Goal: Task Accomplishment & Management: Complete application form

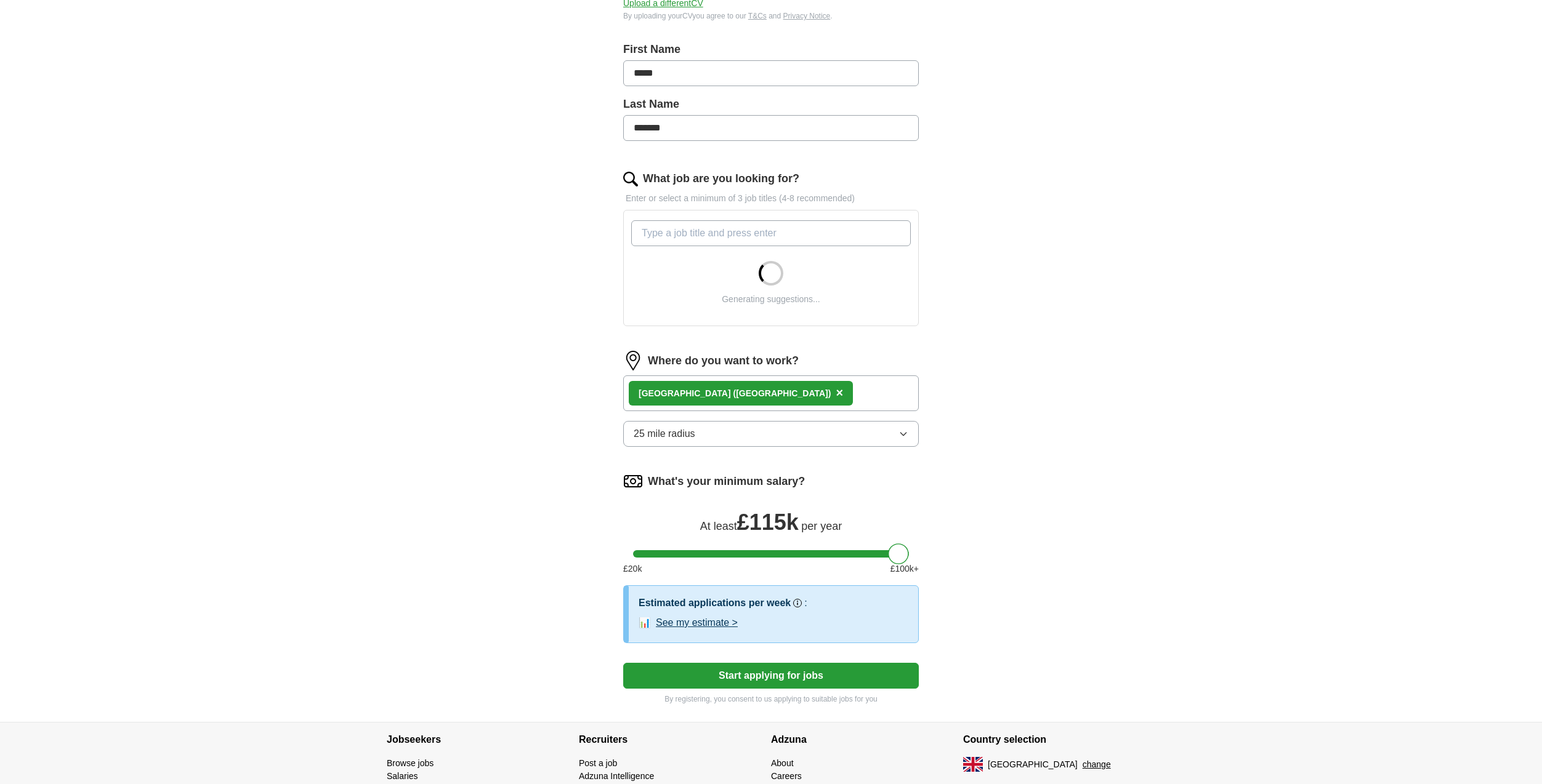
scroll to position [246, 0]
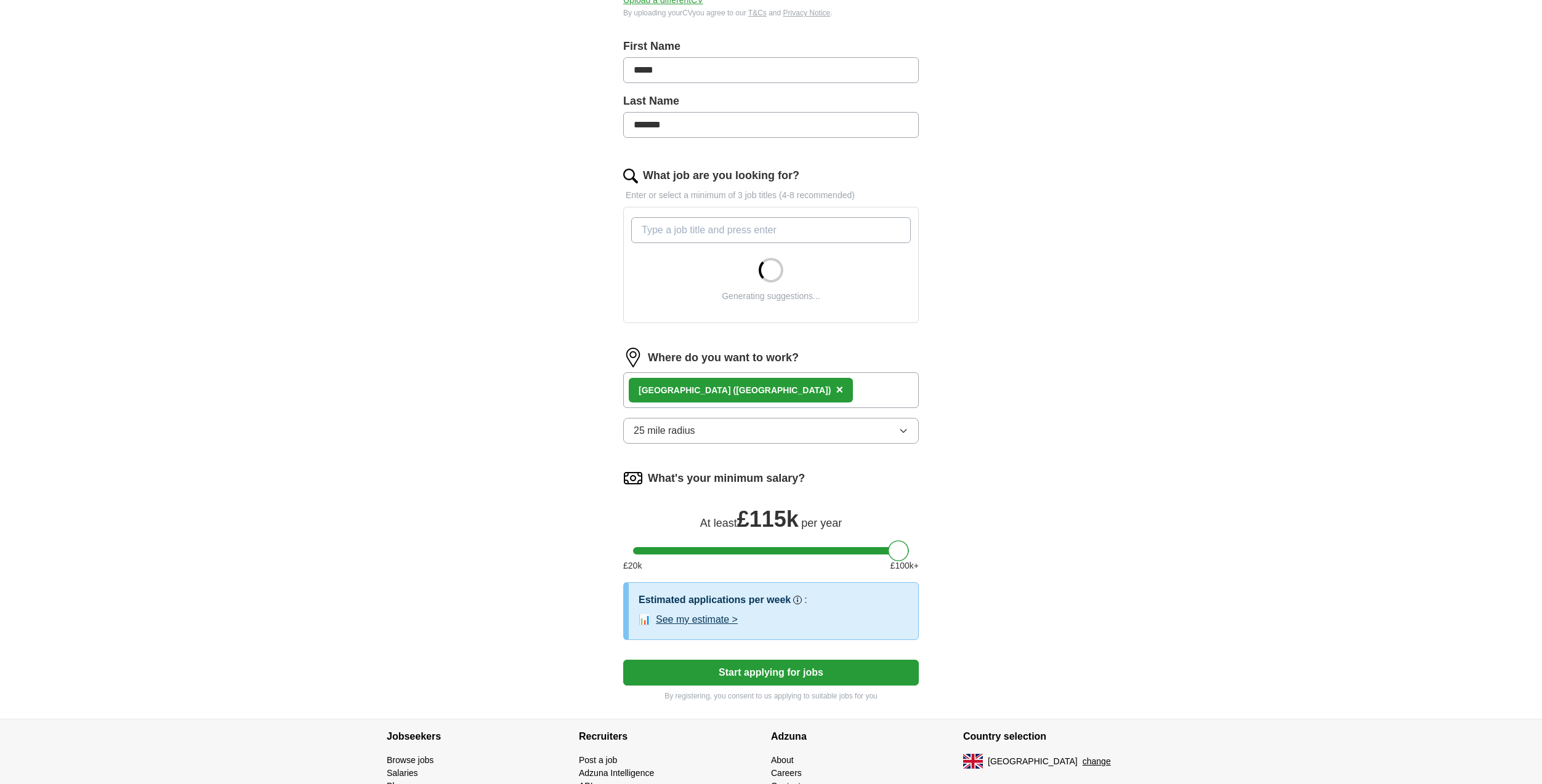
click at [779, 434] on button "25 mile radius" at bounding box center [771, 431] width 295 height 26
click at [571, 444] on div "ApplyIQ Let ApplyIQ do the hard work of searching and applying for jobs. Just t…" at bounding box center [771, 255] width 788 height 928
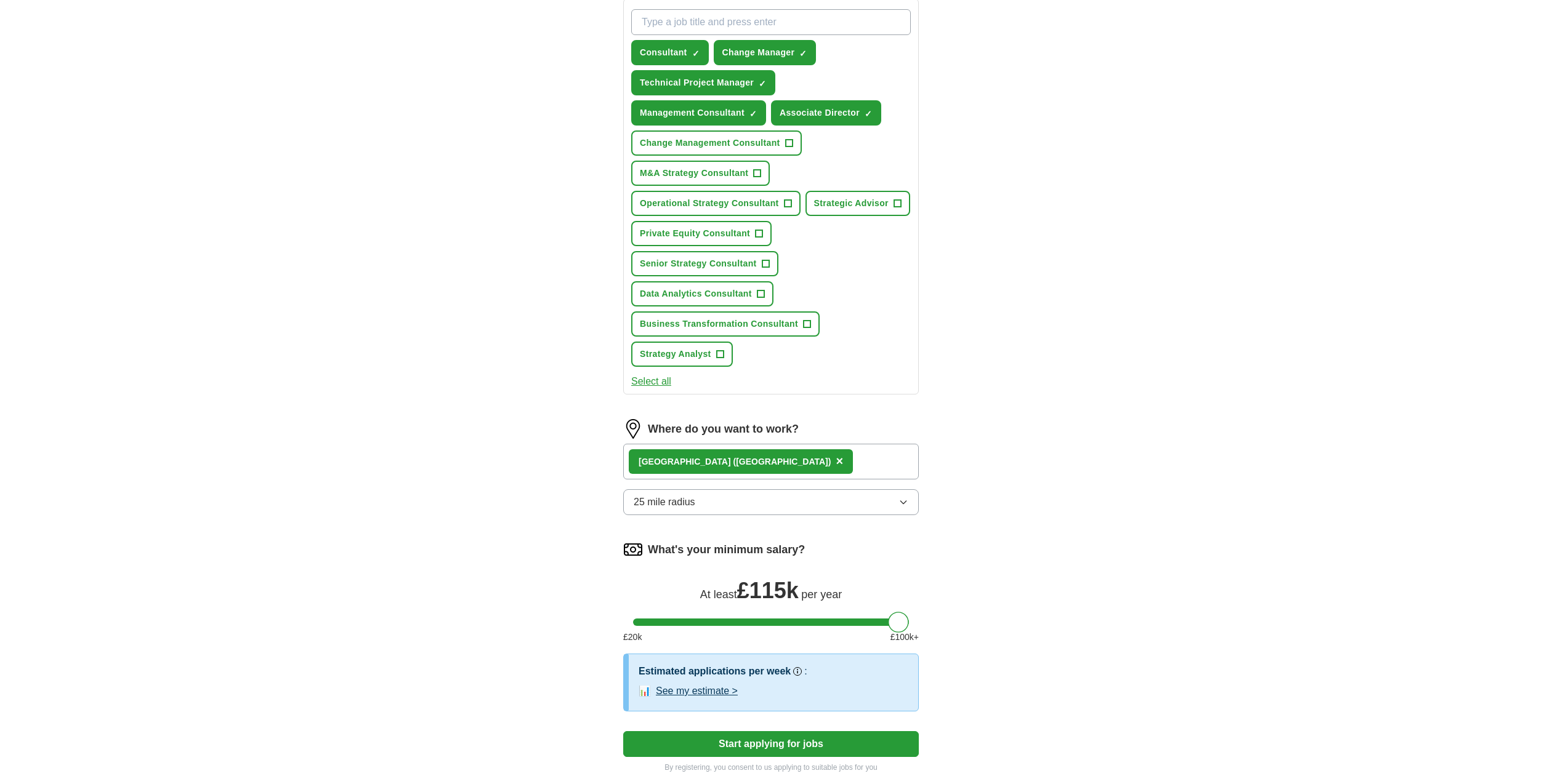
scroll to position [493, 0]
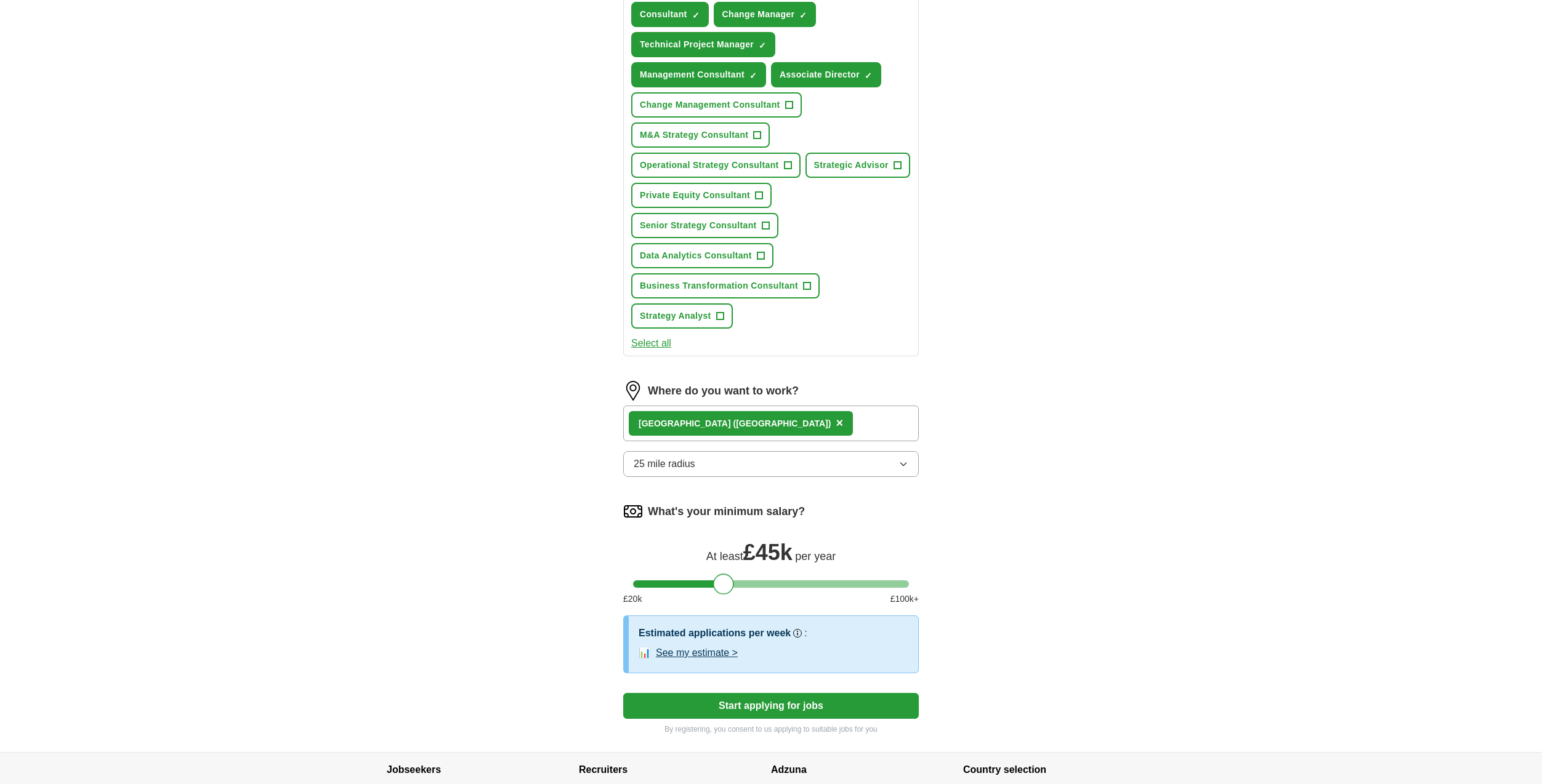
drag, startPoint x: 898, startPoint y: 578, endPoint x: 723, endPoint y: 587, distance: 175.2
click at [723, 587] on div at bounding box center [724, 584] width 21 height 21
click at [550, 502] on div "ApplyIQ Let ApplyIQ do the hard work of searching and applying for jobs. Just t…" at bounding box center [771, 149] width 788 height 1207
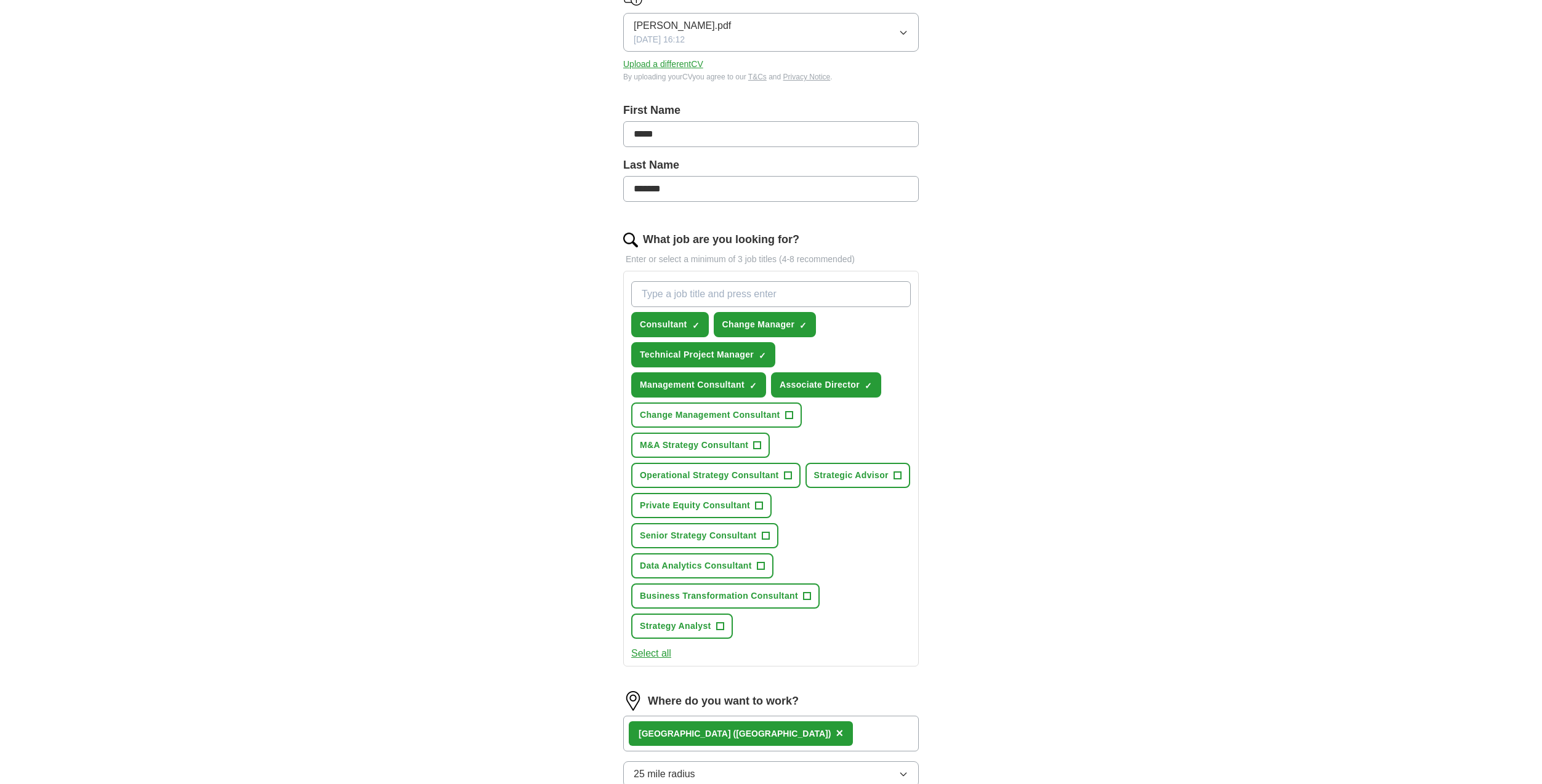
scroll to position [184, 0]
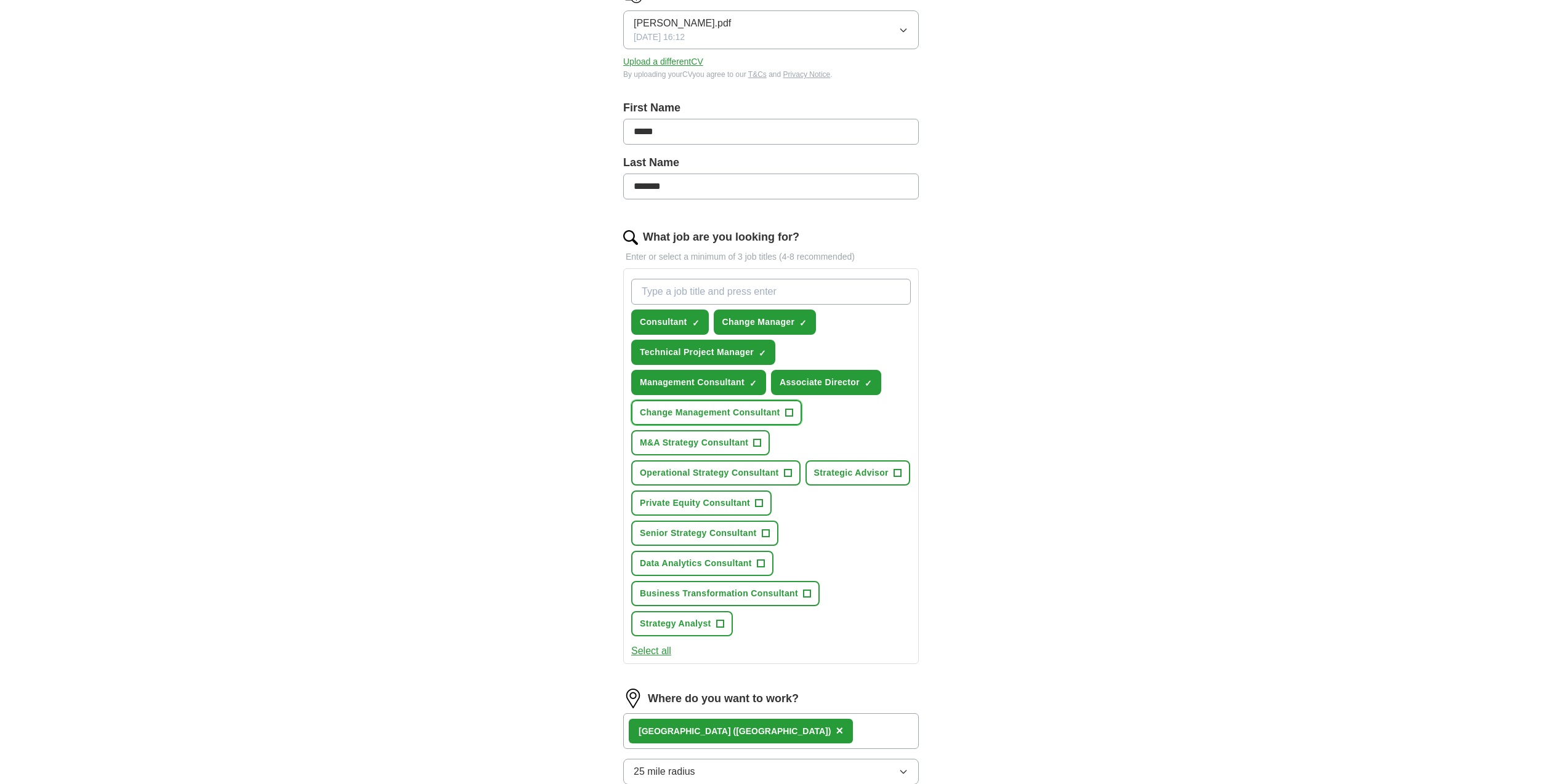
click at [787, 413] on span "+" at bounding box center [788, 413] width 7 height 10
click at [758, 442] on span "+" at bounding box center [757, 443] width 7 height 10
click at [754, 502] on button "Private Equity Consultant +" at bounding box center [701, 502] width 140 height 25
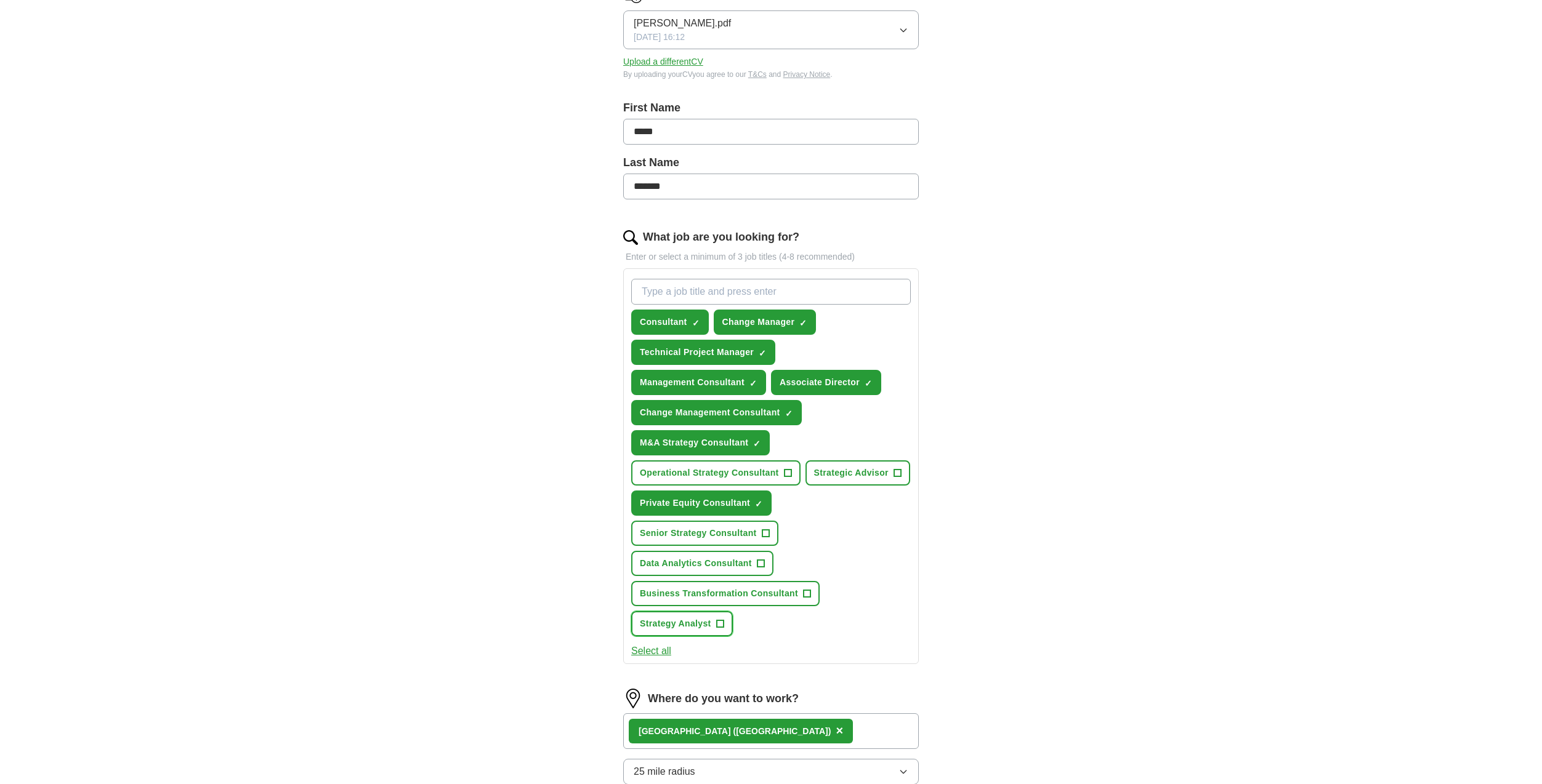
click at [718, 625] on span "+" at bounding box center [720, 625] width 7 height 10
click at [896, 474] on span "+" at bounding box center [897, 473] width 7 height 10
click at [793, 470] on button "Operational Strategy Consultant +" at bounding box center [716, 473] width 169 height 25
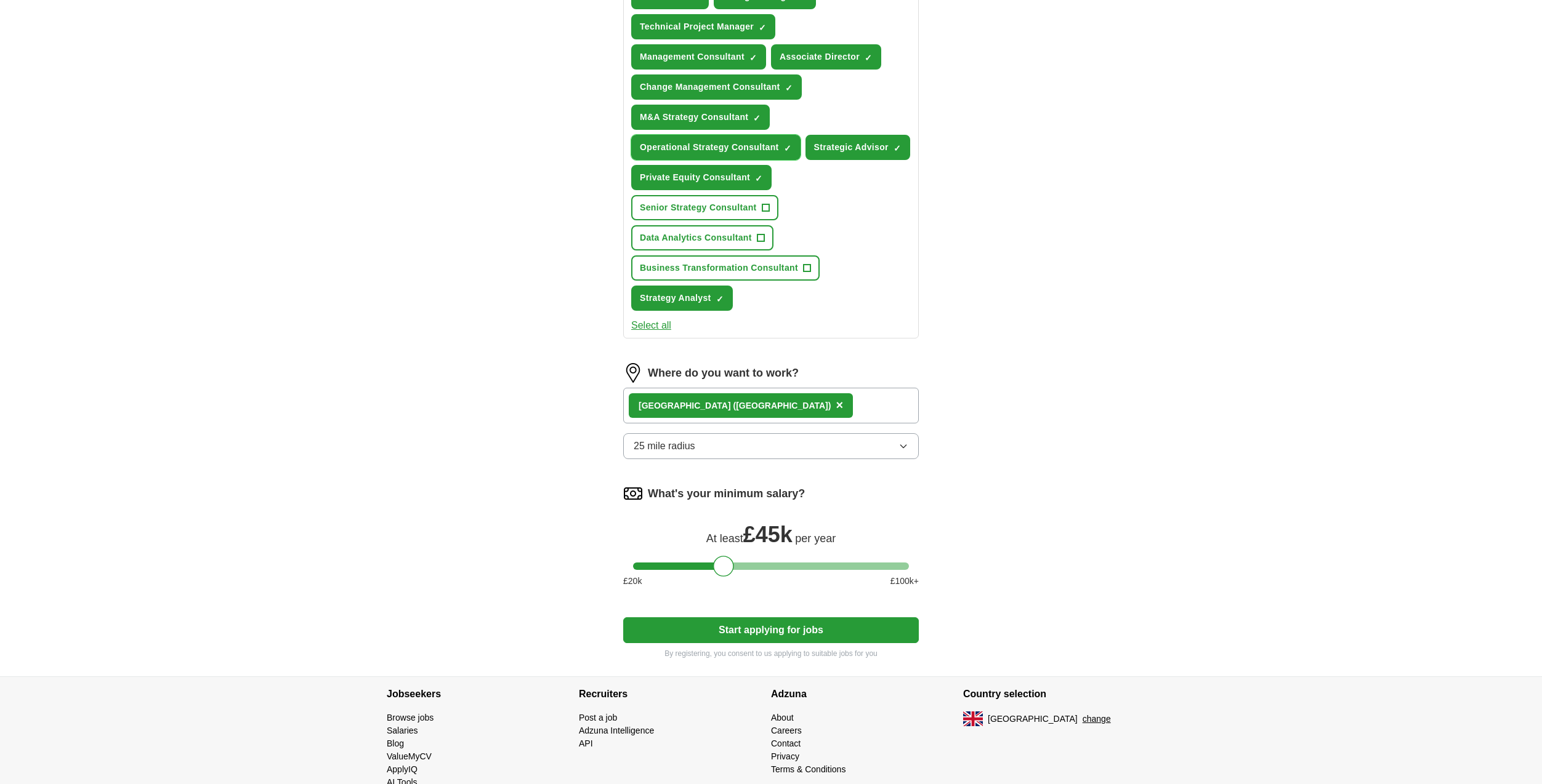
scroll to position [540, 0]
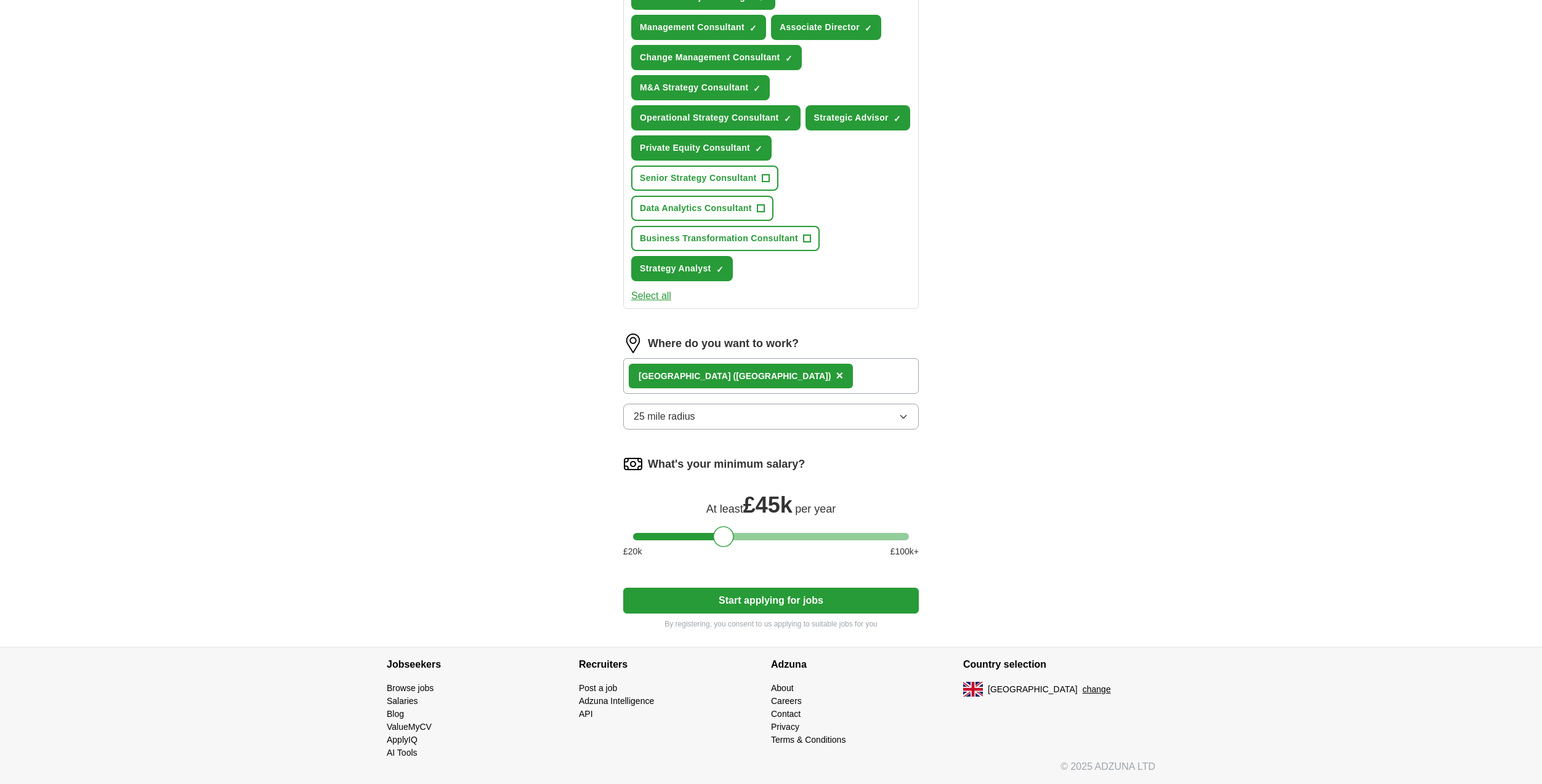
click at [774, 596] on button "Start applying for jobs" at bounding box center [771, 601] width 295 height 26
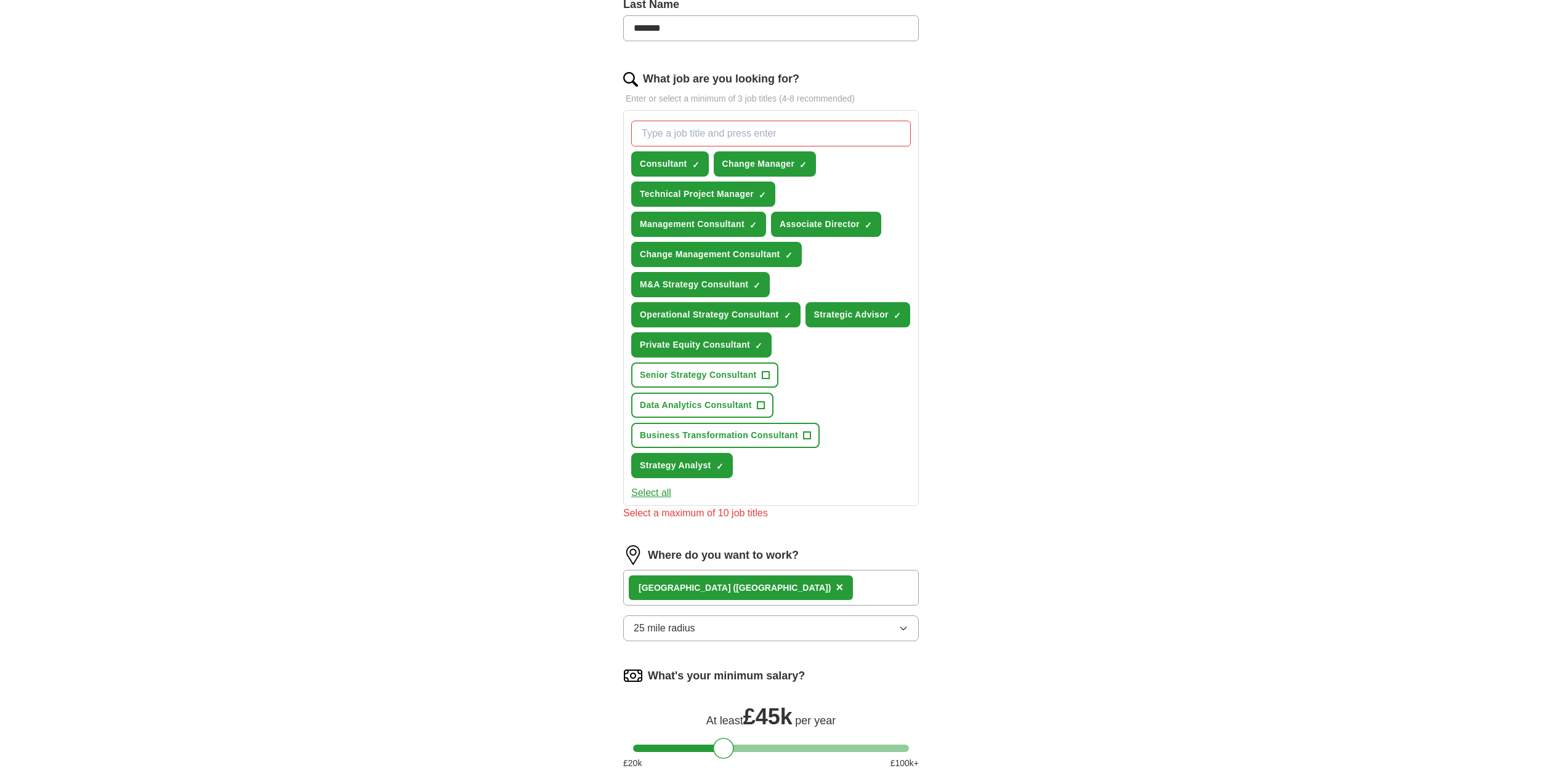
scroll to position [294, 0]
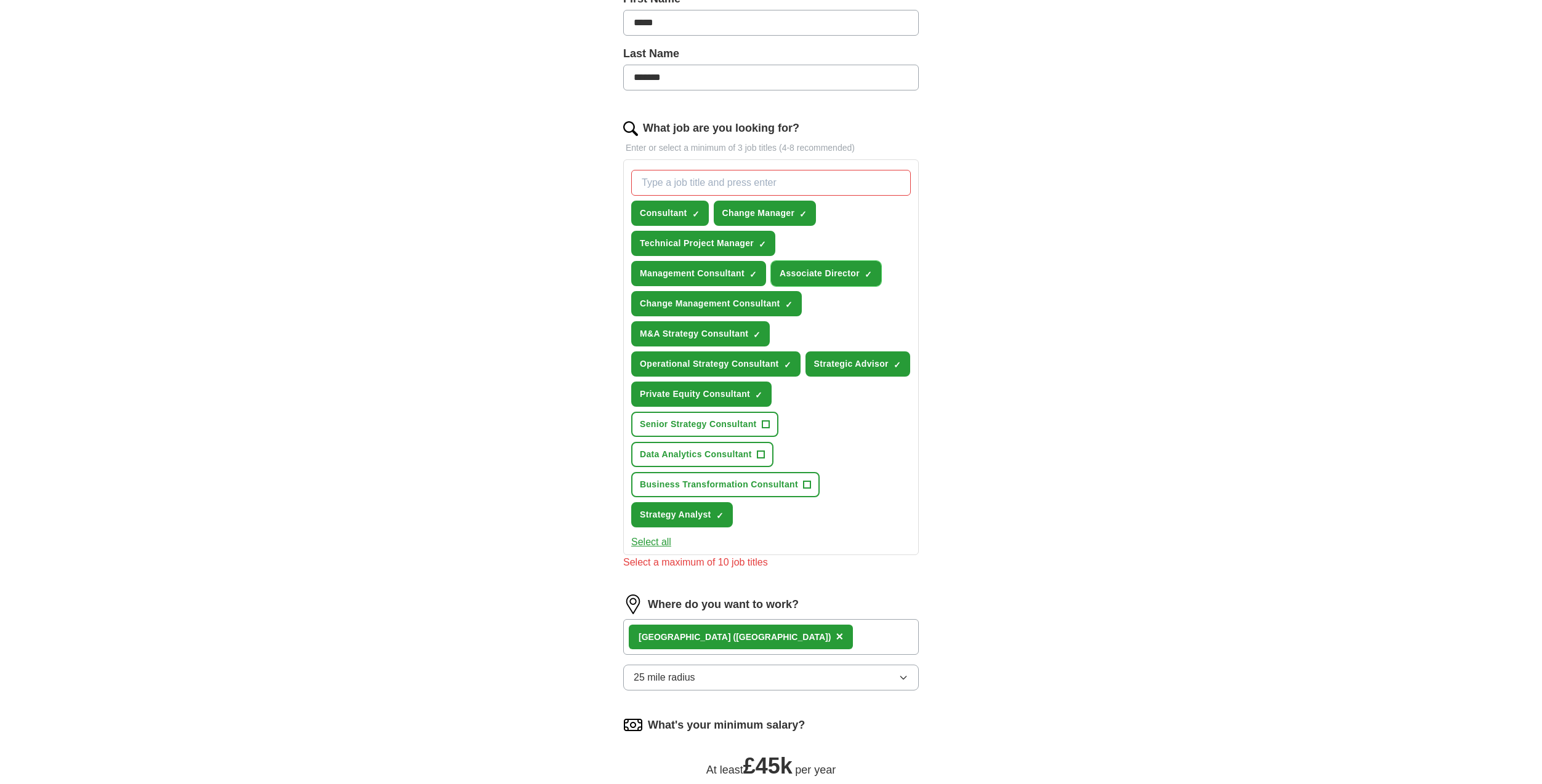
click at [853, 270] on span "Associate Director" at bounding box center [819, 273] width 80 height 13
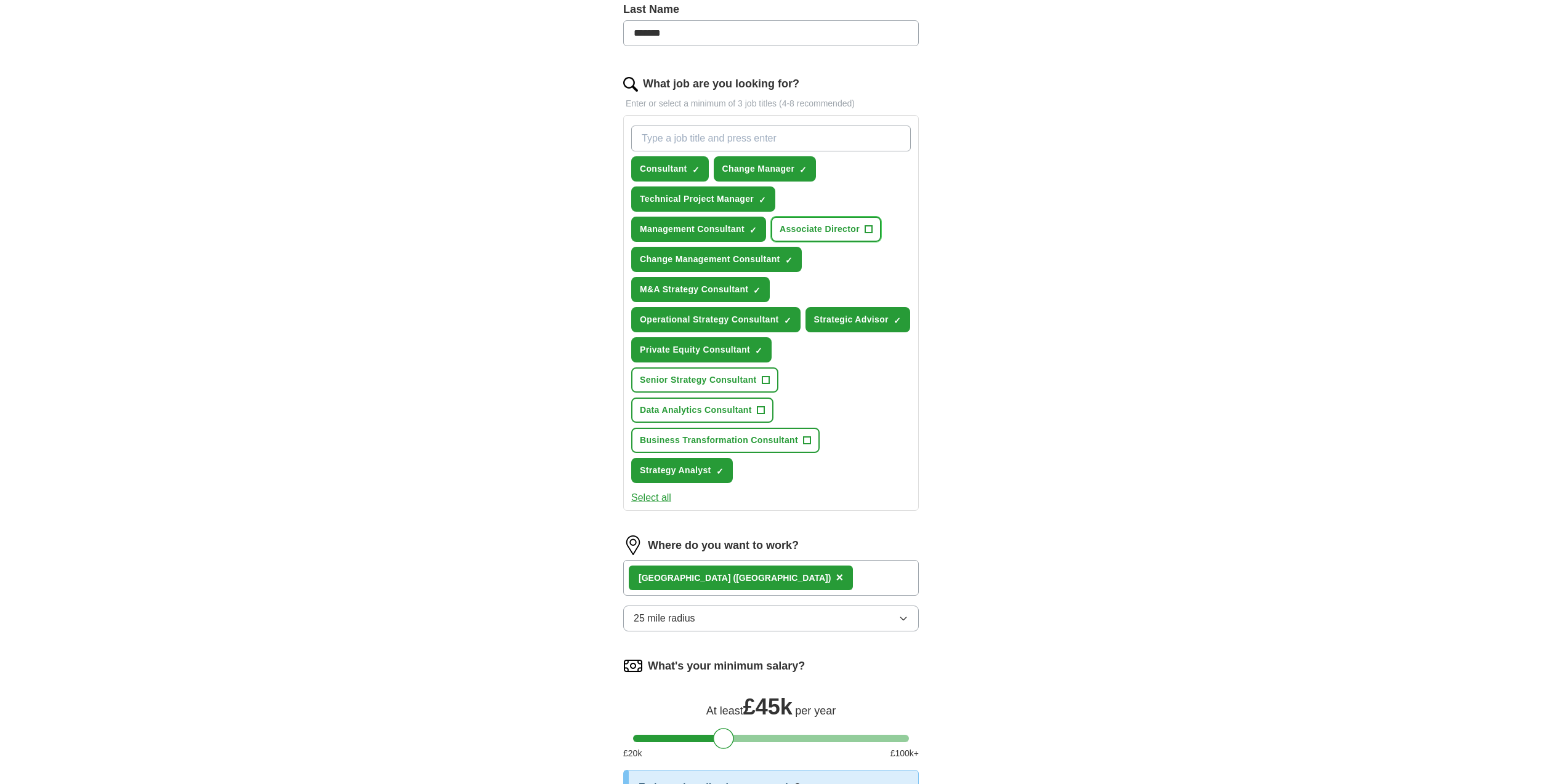
scroll to position [540, 0]
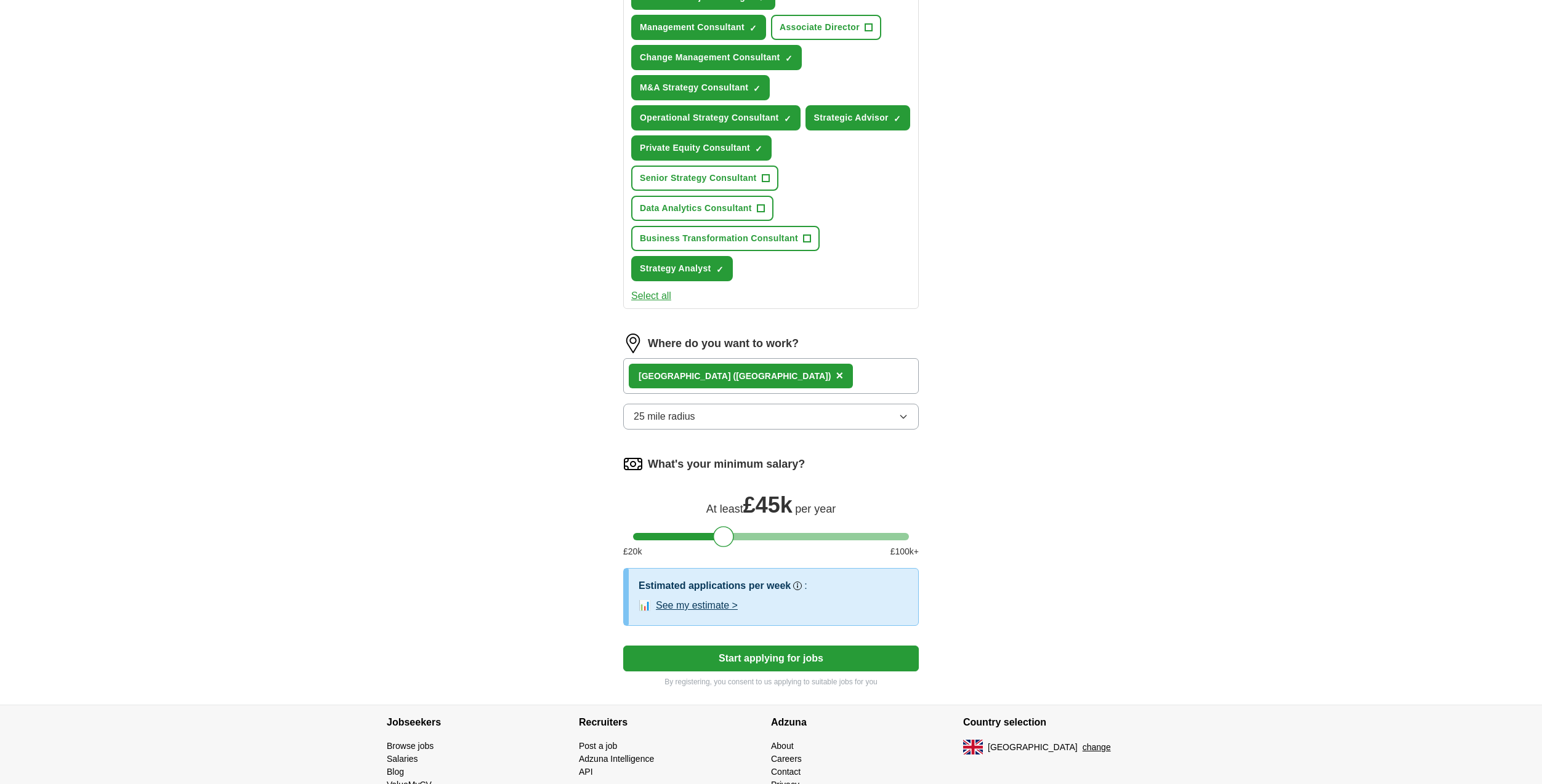
click at [710, 605] on button "See my estimate >" at bounding box center [696, 606] width 82 height 15
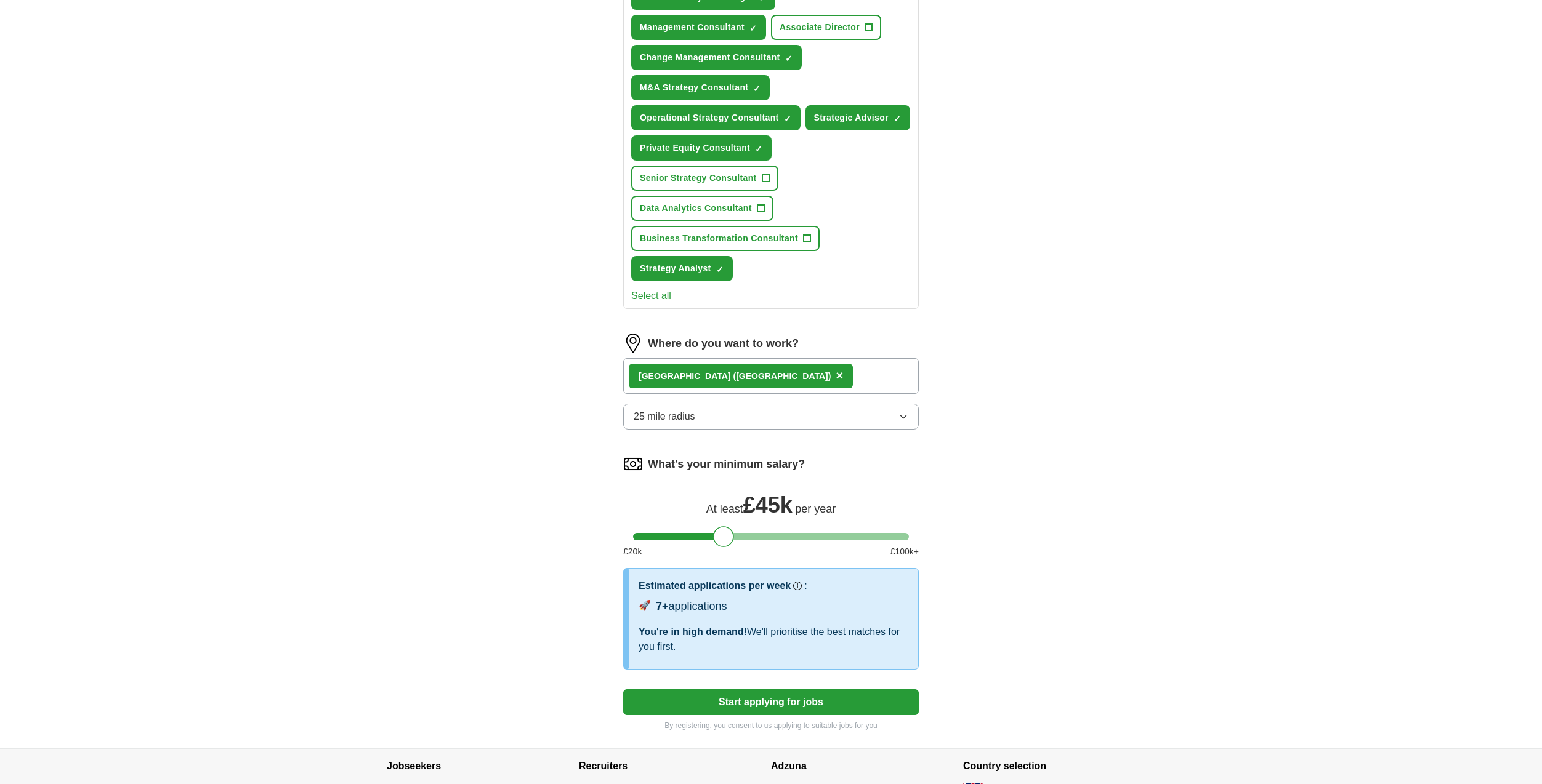
click at [726, 693] on button "Start applying for jobs" at bounding box center [771, 702] width 295 height 26
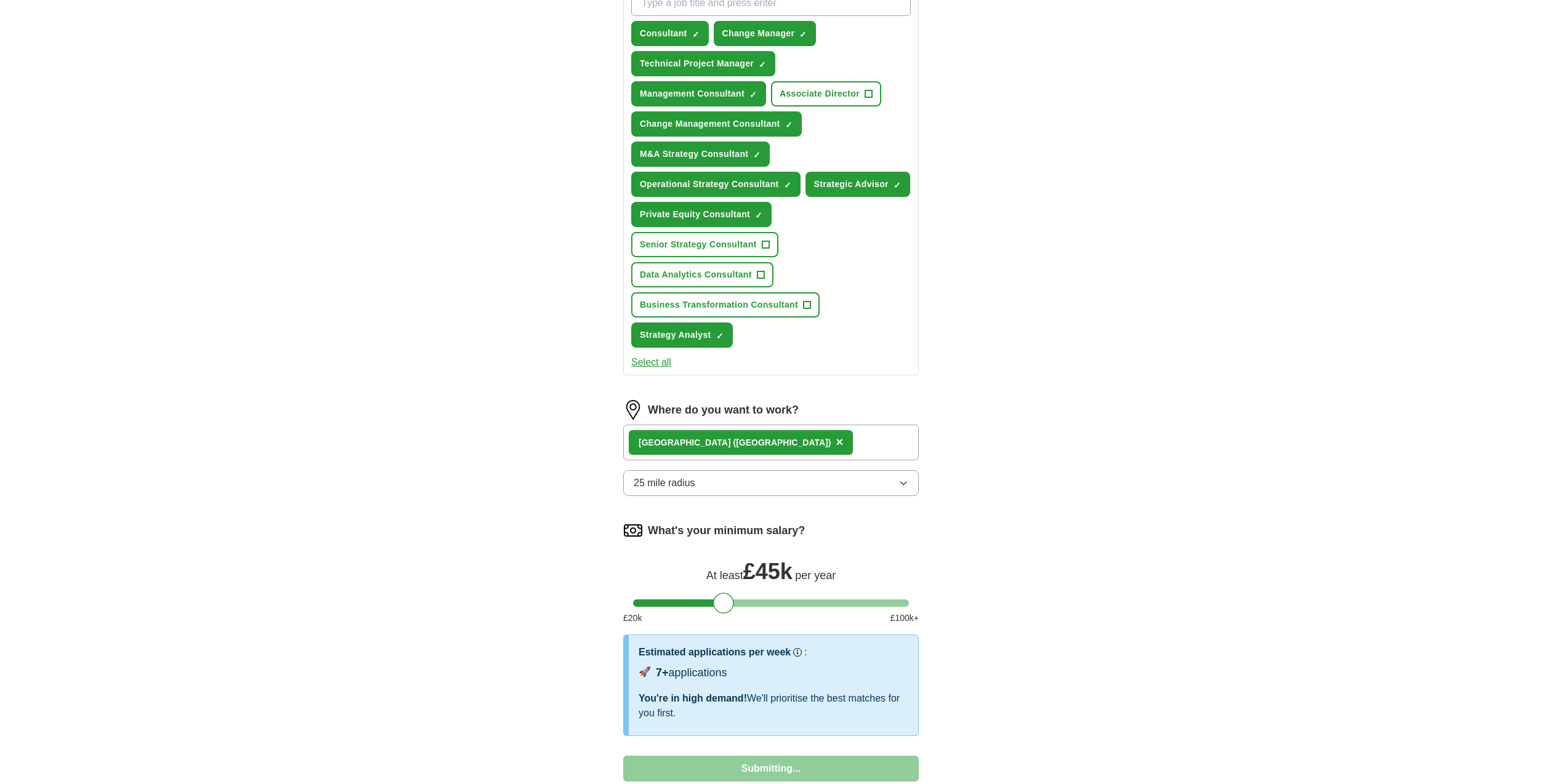
select select "**"
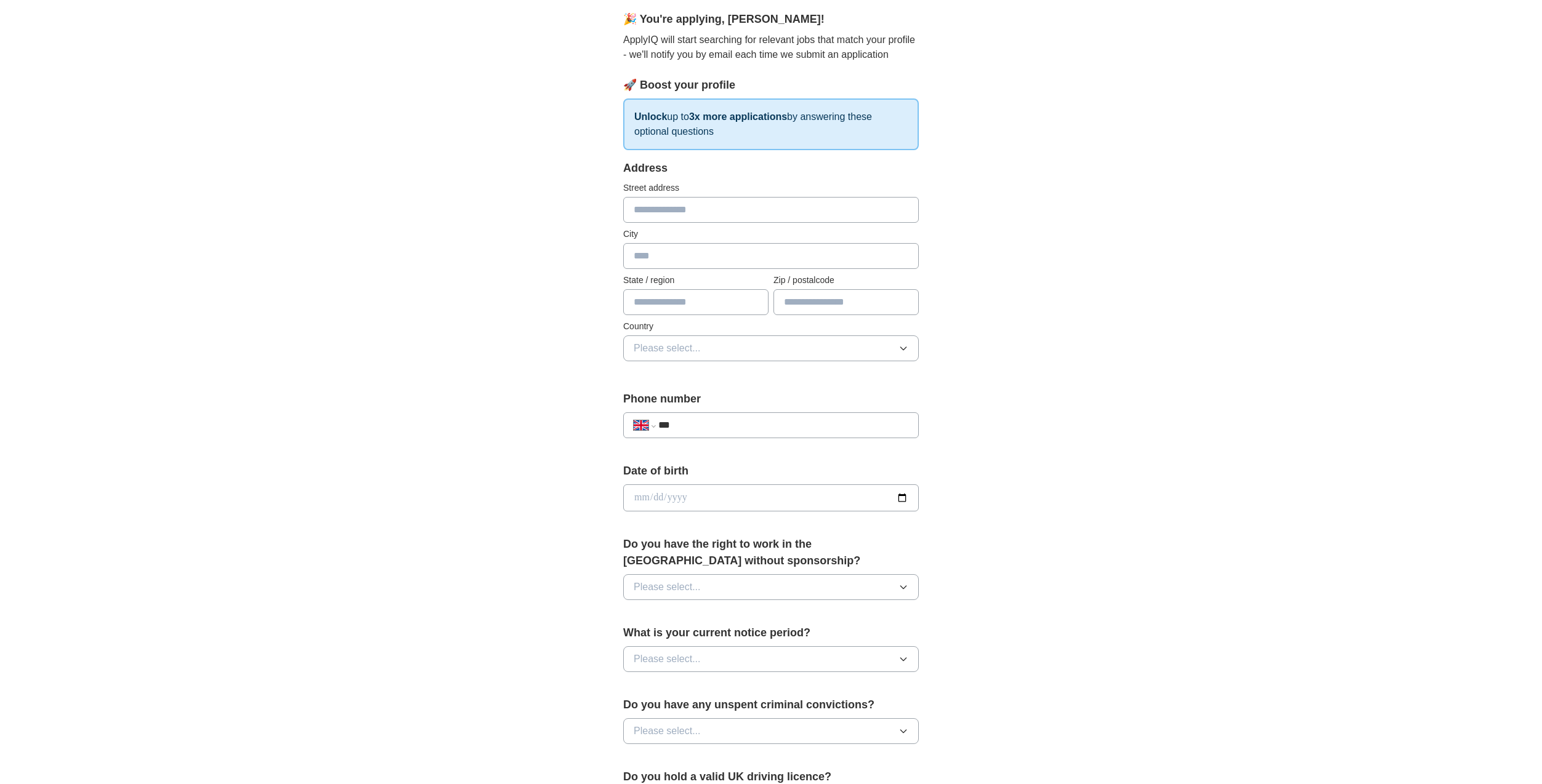
scroll to position [0, 0]
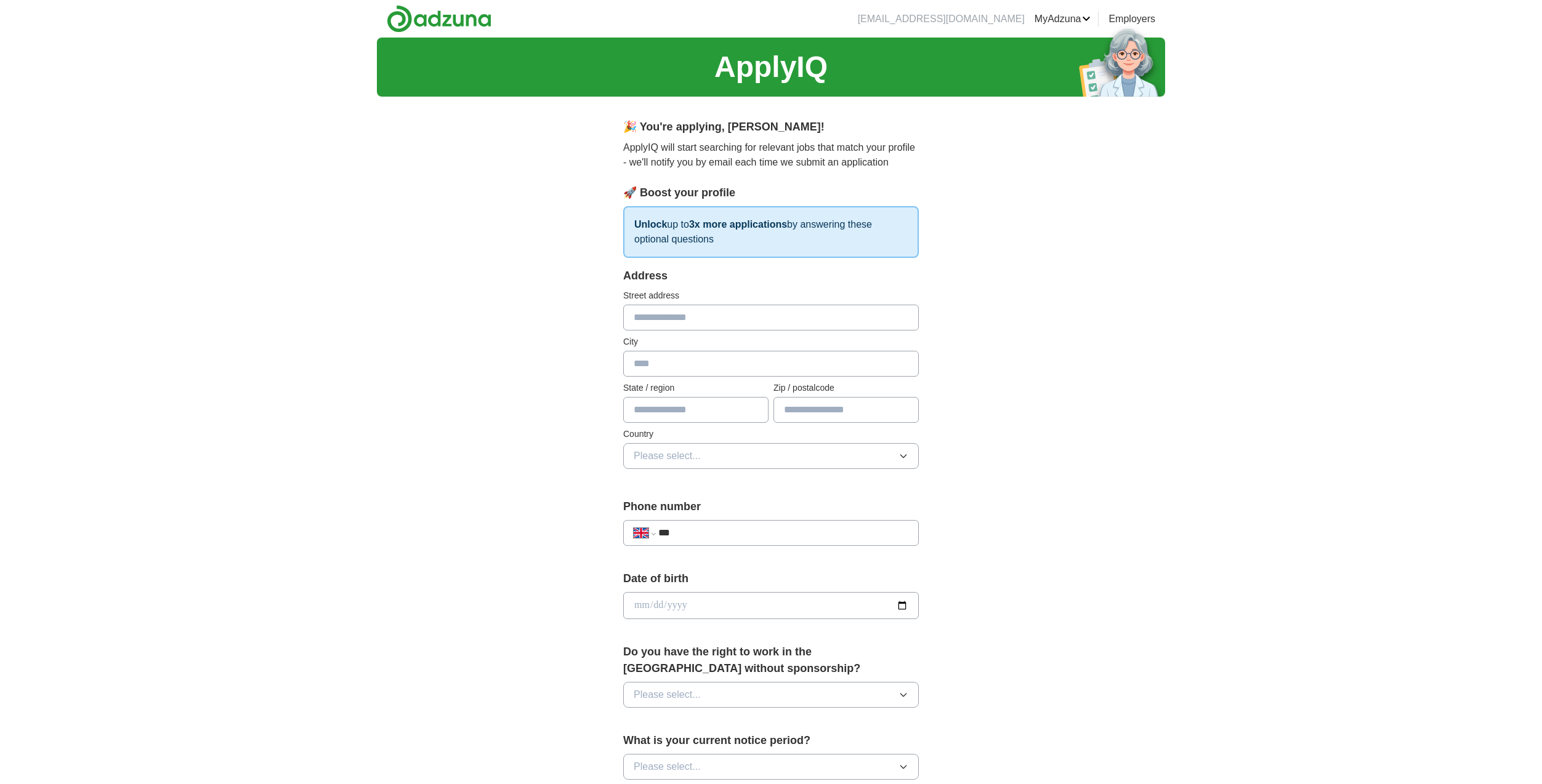
click at [690, 318] on input "text" at bounding box center [771, 318] width 295 height 26
type input "**********"
type input "*********"
type input "*******"
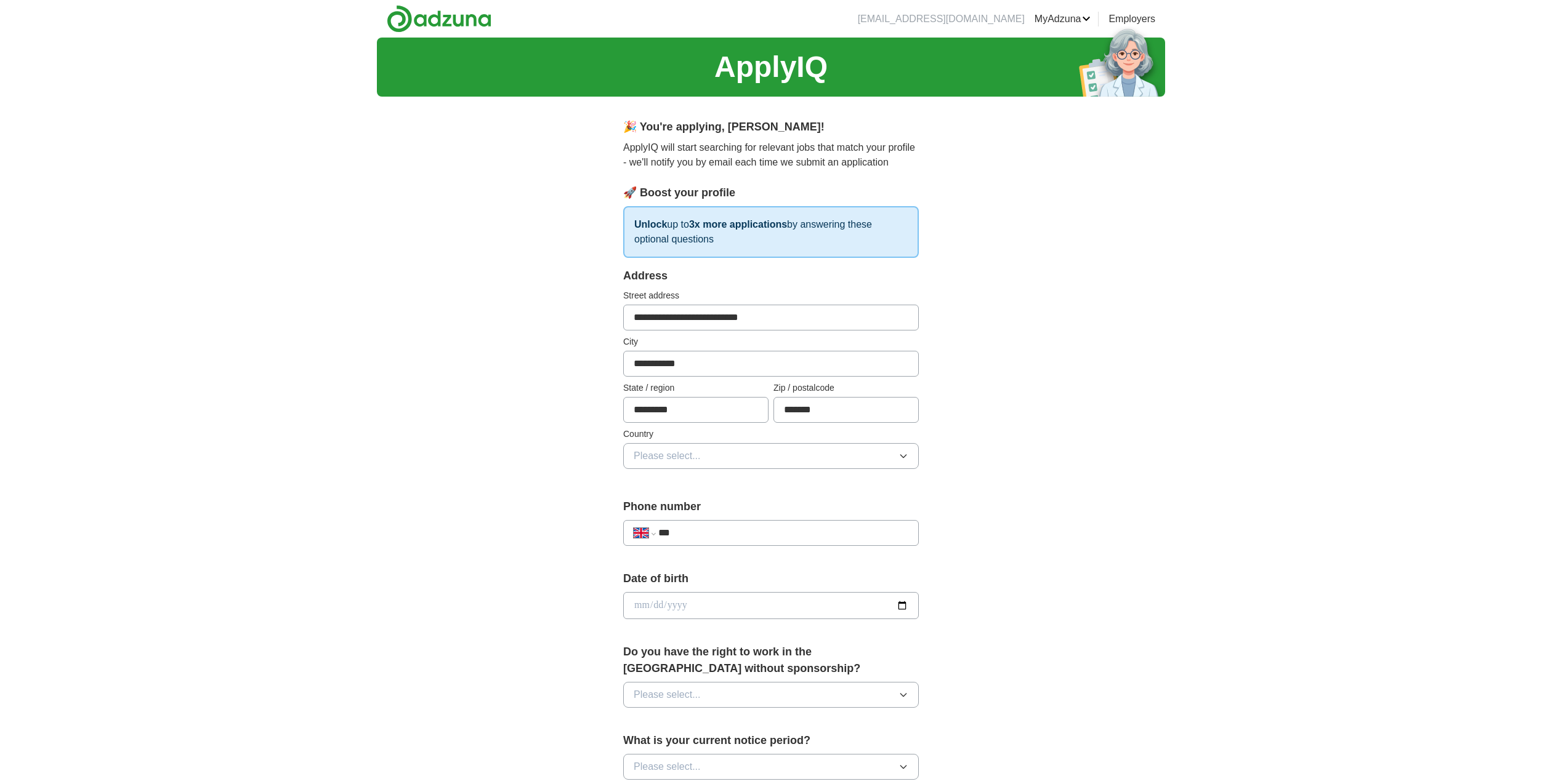
click at [683, 453] on span "Please select..." at bounding box center [667, 456] width 67 height 15
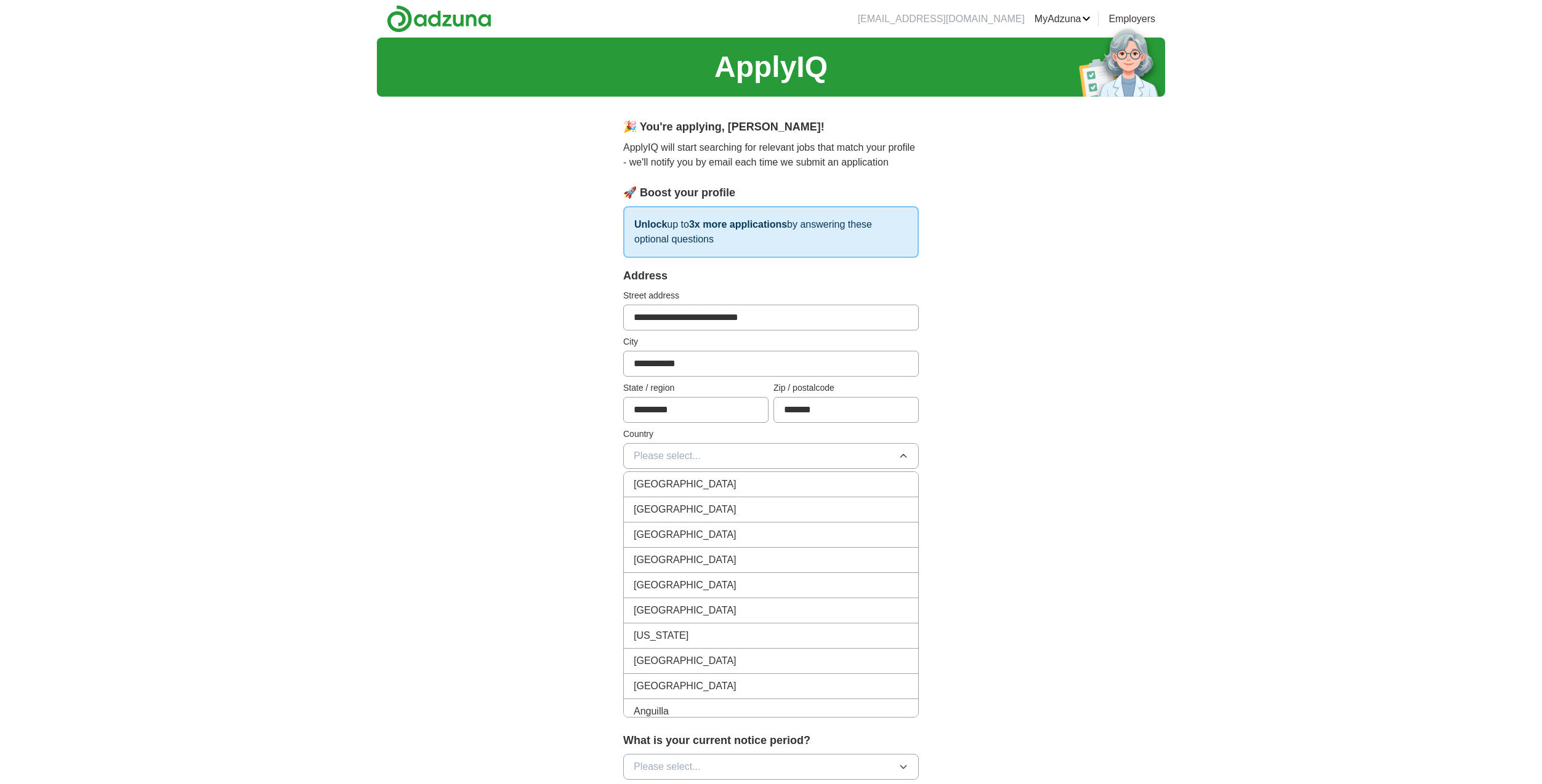
click at [672, 480] on span "[GEOGRAPHIC_DATA]" at bounding box center [685, 485] width 103 height 15
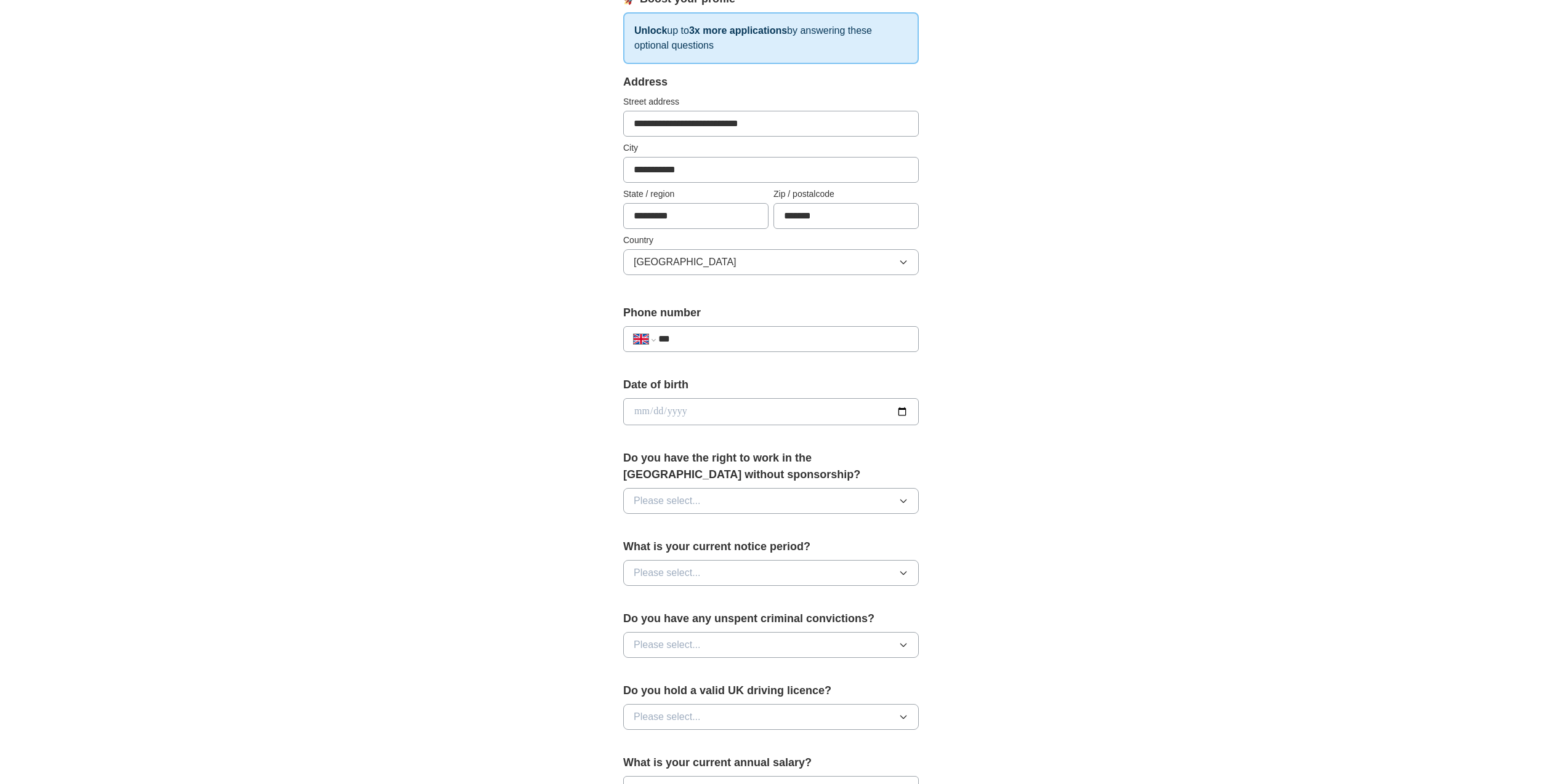
scroll to position [246, 0]
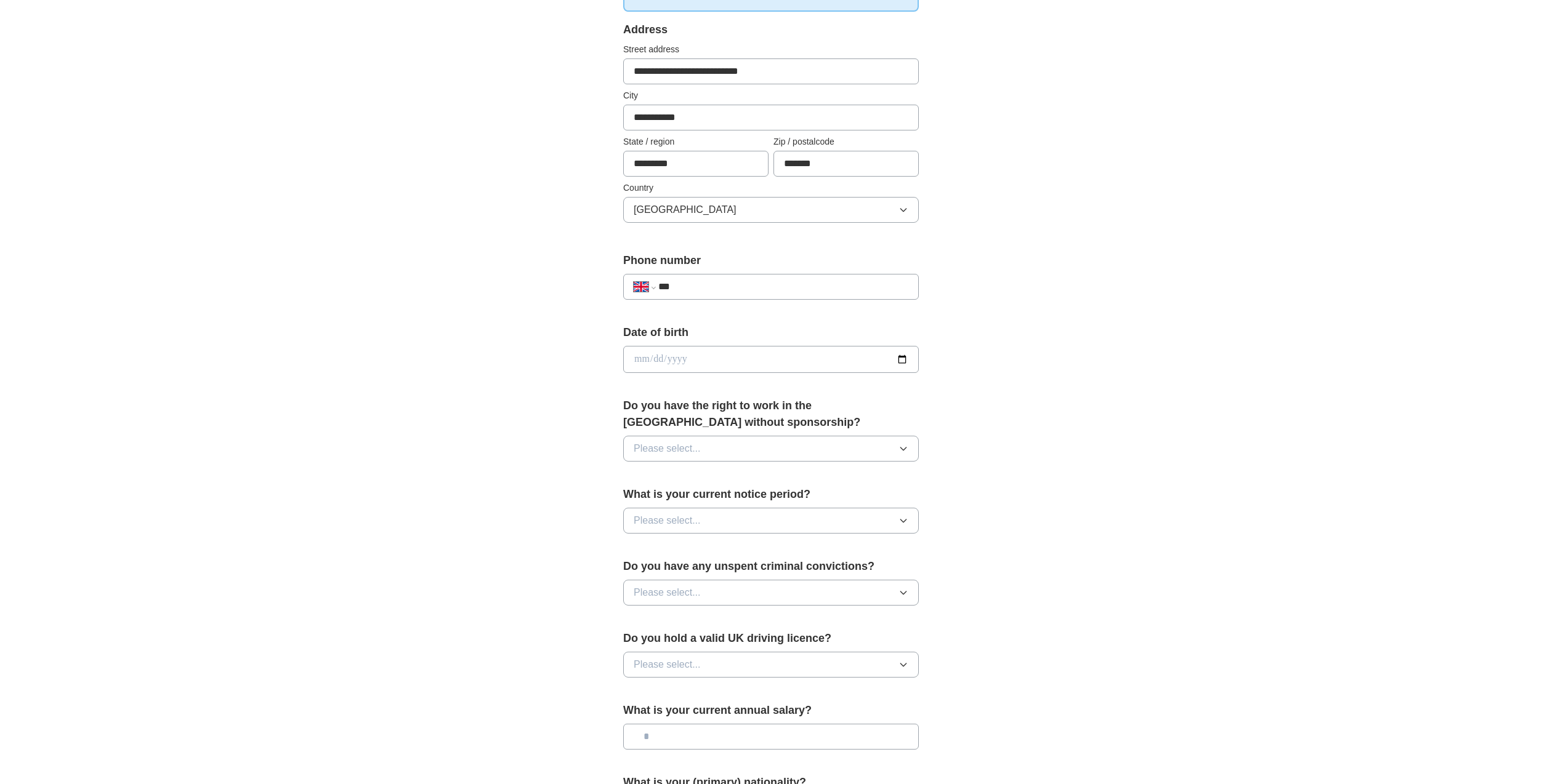
click at [737, 285] on input "***" at bounding box center [783, 286] width 250 height 15
type input "**********"
click at [645, 359] on input "date" at bounding box center [771, 359] width 295 height 27
type input "**********"
click at [698, 458] on button "Please select..." at bounding box center [771, 449] width 295 height 26
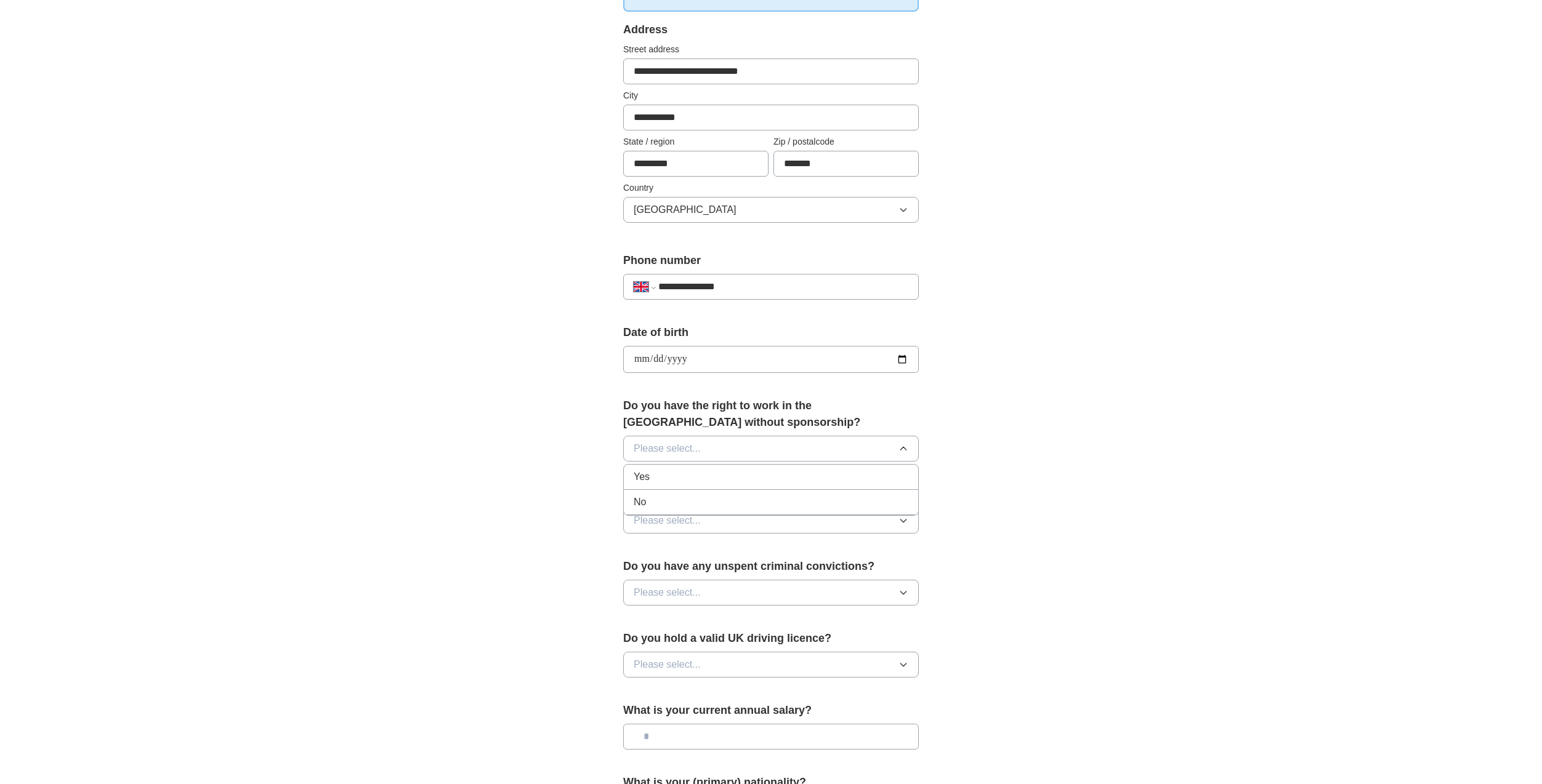
click at [684, 476] on div "Yes" at bounding box center [771, 477] width 274 height 15
click at [667, 519] on span "Please select..." at bounding box center [667, 521] width 67 height 15
click at [645, 554] on span "None" at bounding box center [645, 549] width 23 height 15
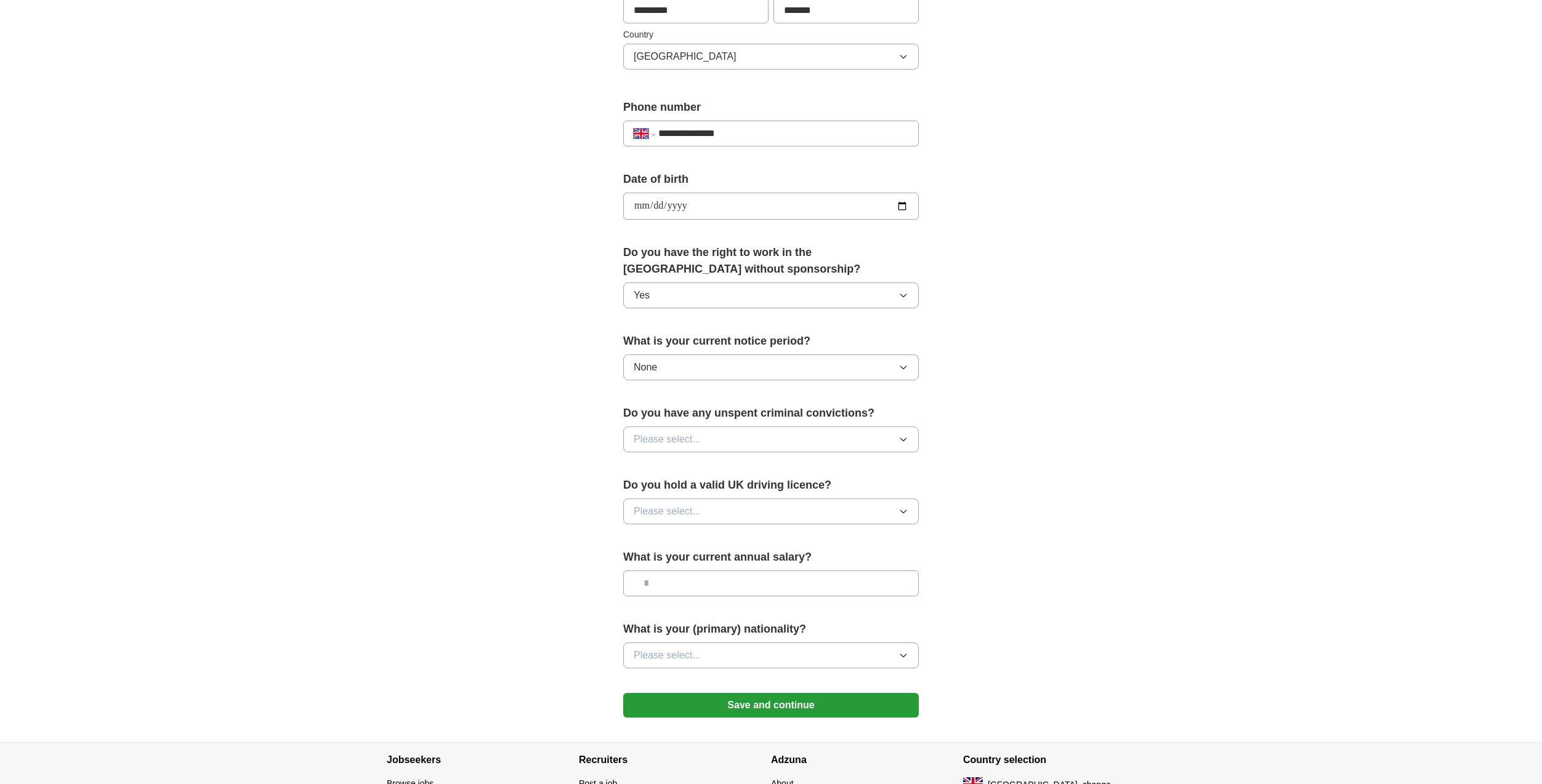
scroll to position [431, 0]
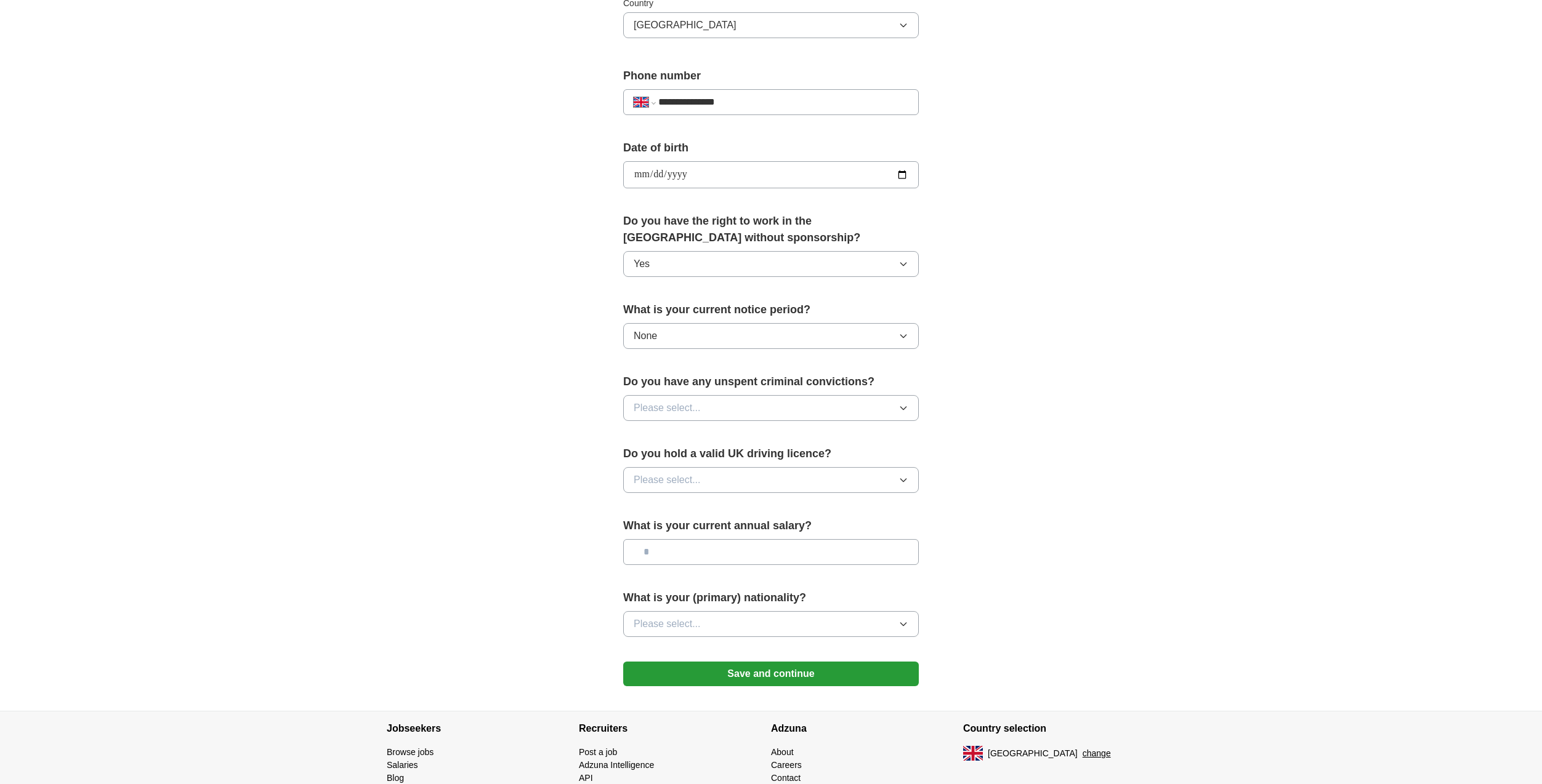
click at [695, 400] on button "Please select..." at bounding box center [771, 409] width 295 height 26
click at [653, 456] on div "No" at bounding box center [771, 462] width 274 height 15
click at [661, 480] on span "Please select..." at bounding box center [667, 480] width 67 height 15
click at [634, 523] on li "No" at bounding box center [771, 534] width 295 height 25
click at [695, 550] on input "text" at bounding box center [771, 553] width 295 height 26
